Goal: Task Accomplishment & Management: Use online tool/utility

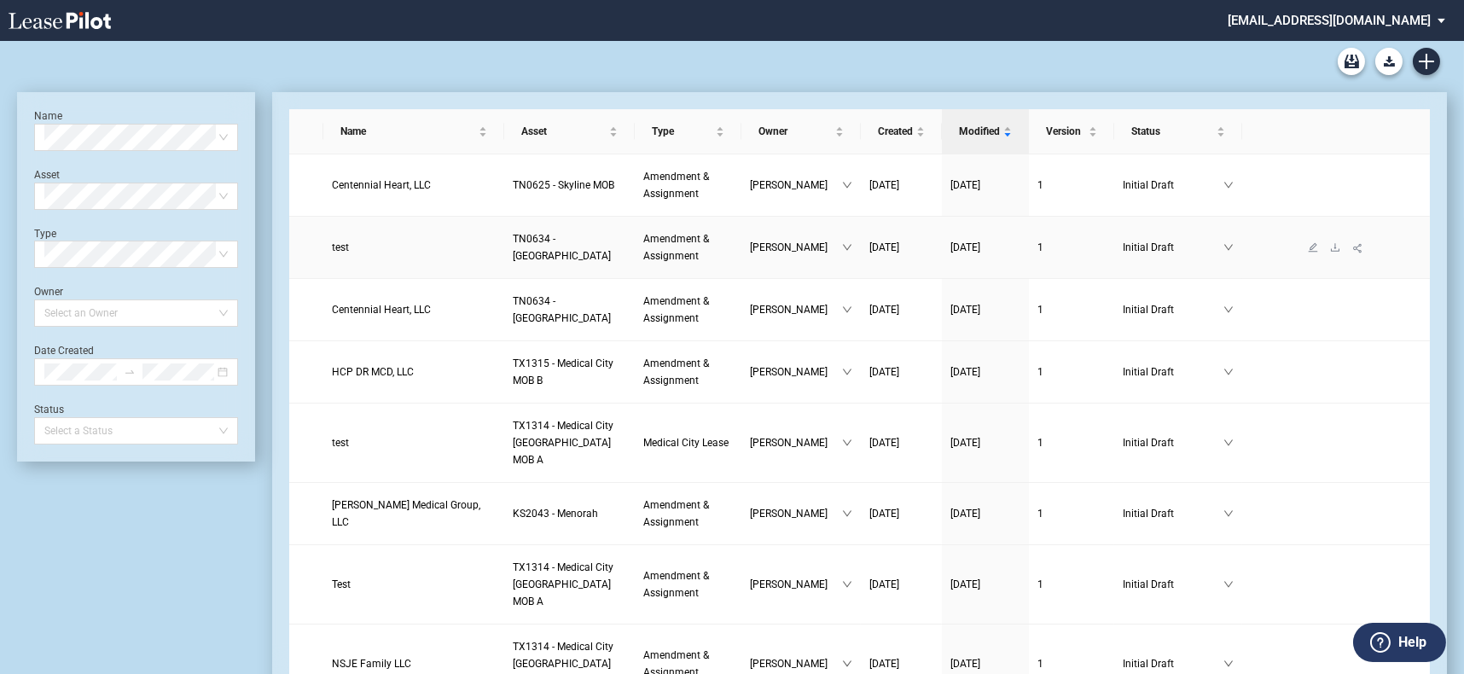
click at [340, 244] on span "test" at bounding box center [340, 247] width 17 height 12
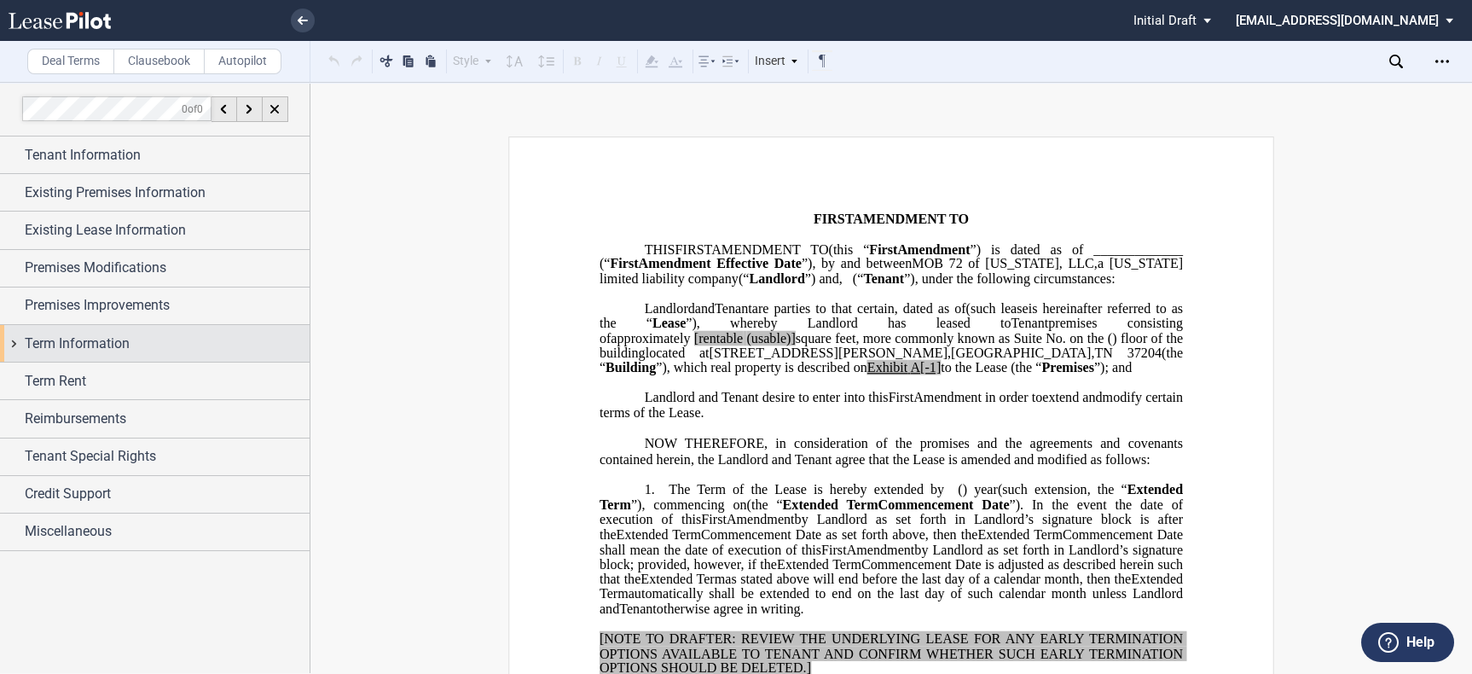
click at [148, 351] on div "Term Information" at bounding box center [167, 344] width 285 height 20
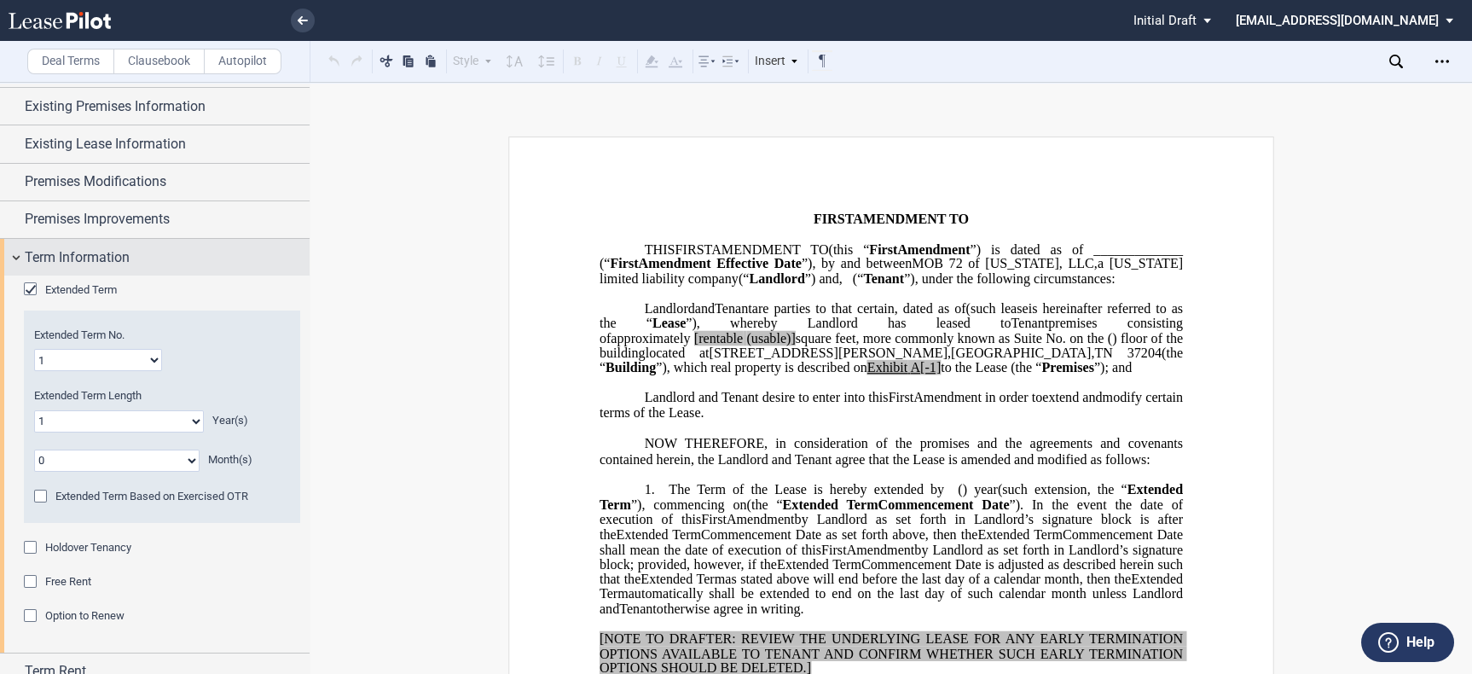
scroll to position [189, 0]
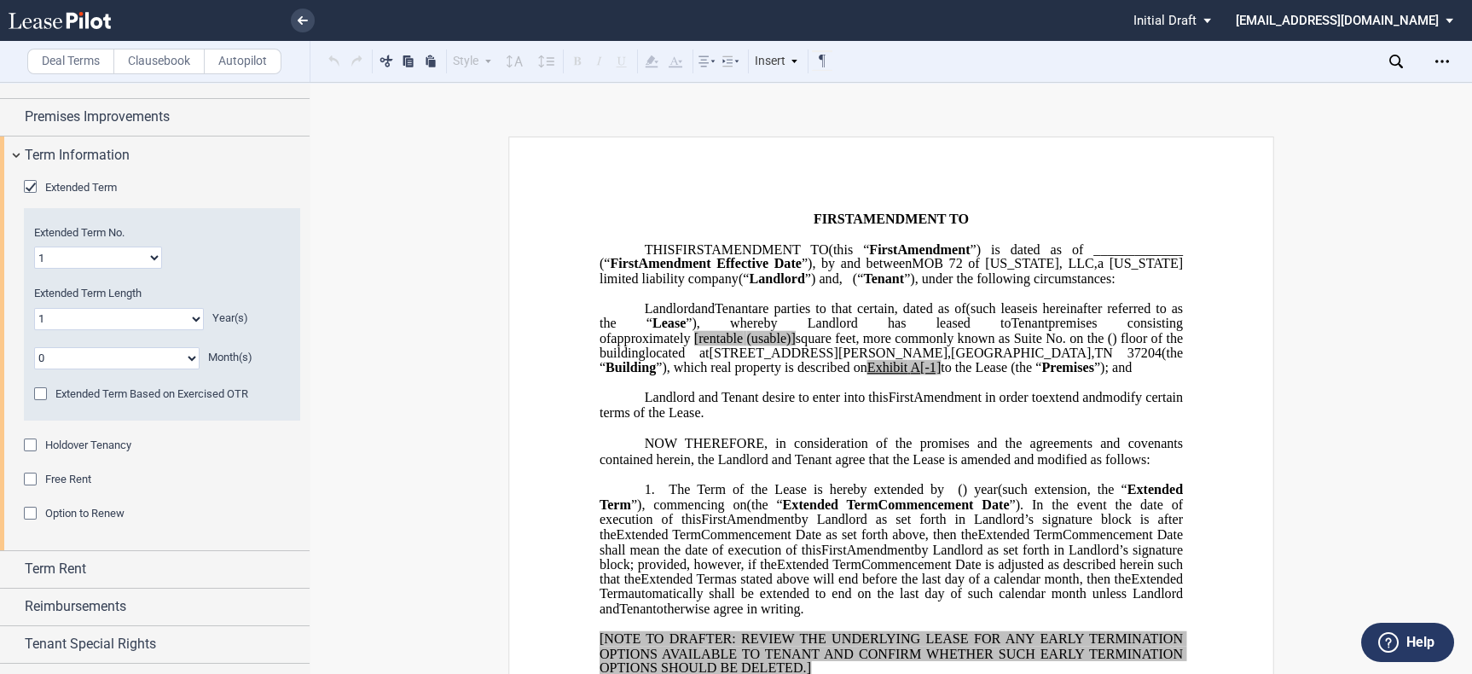
click at [30, 444] on div "Holdover Tenancy" at bounding box center [32, 446] width 17 height 17
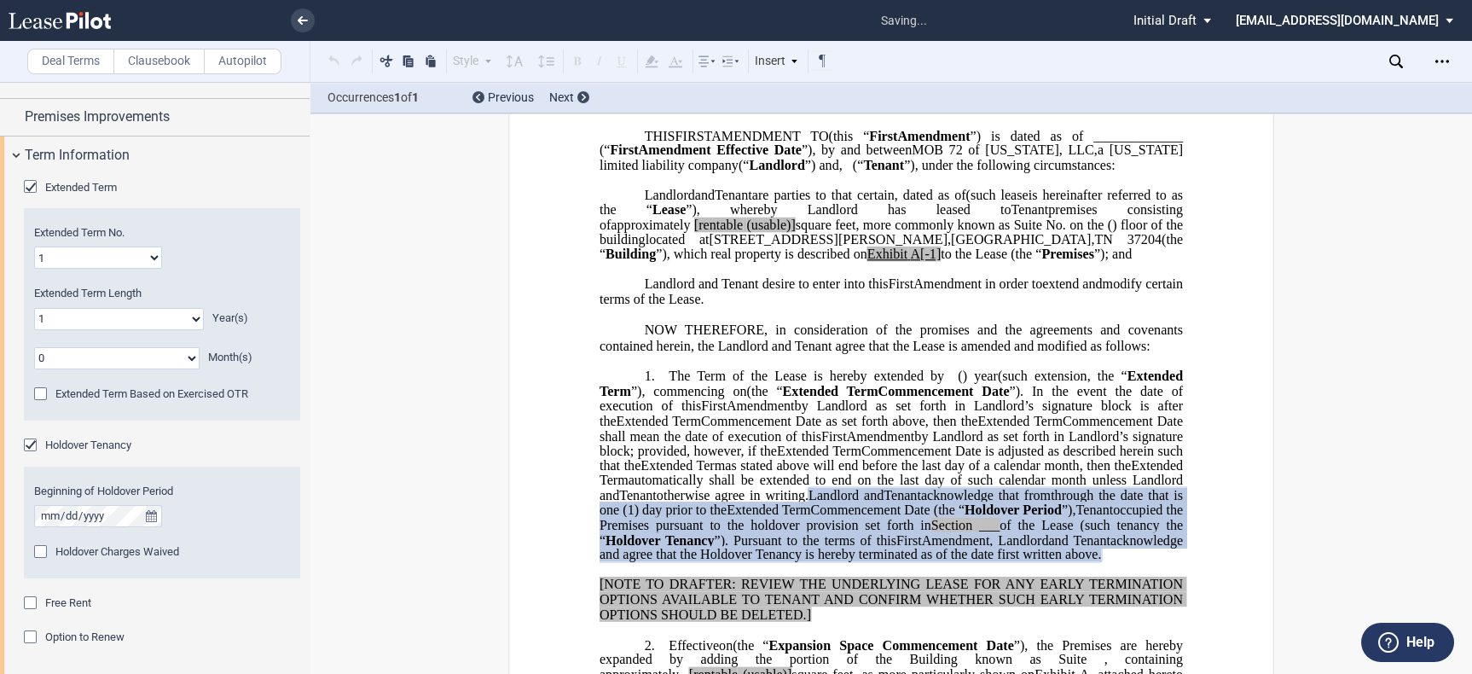
scroll to position [350, 0]
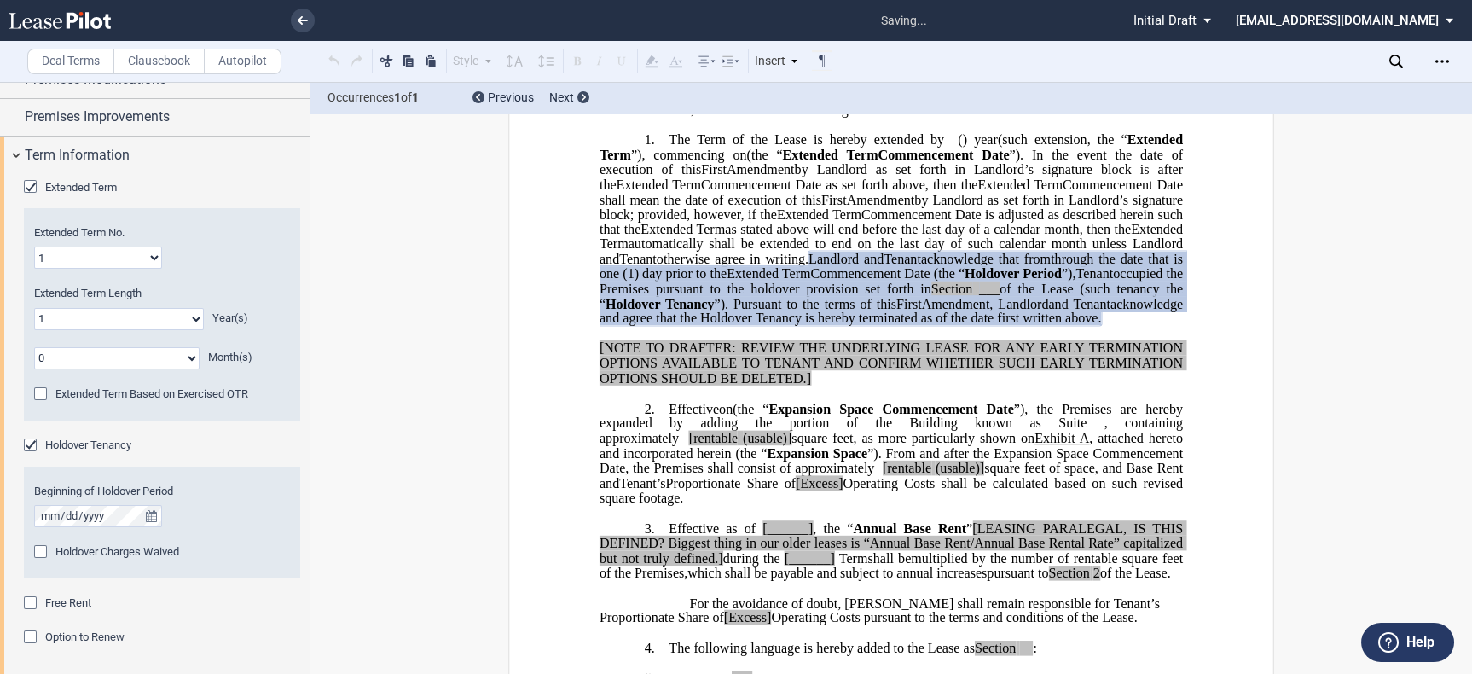
click at [43, 550] on div "Holdover Charges Waived" at bounding box center [42, 553] width 17 height 17
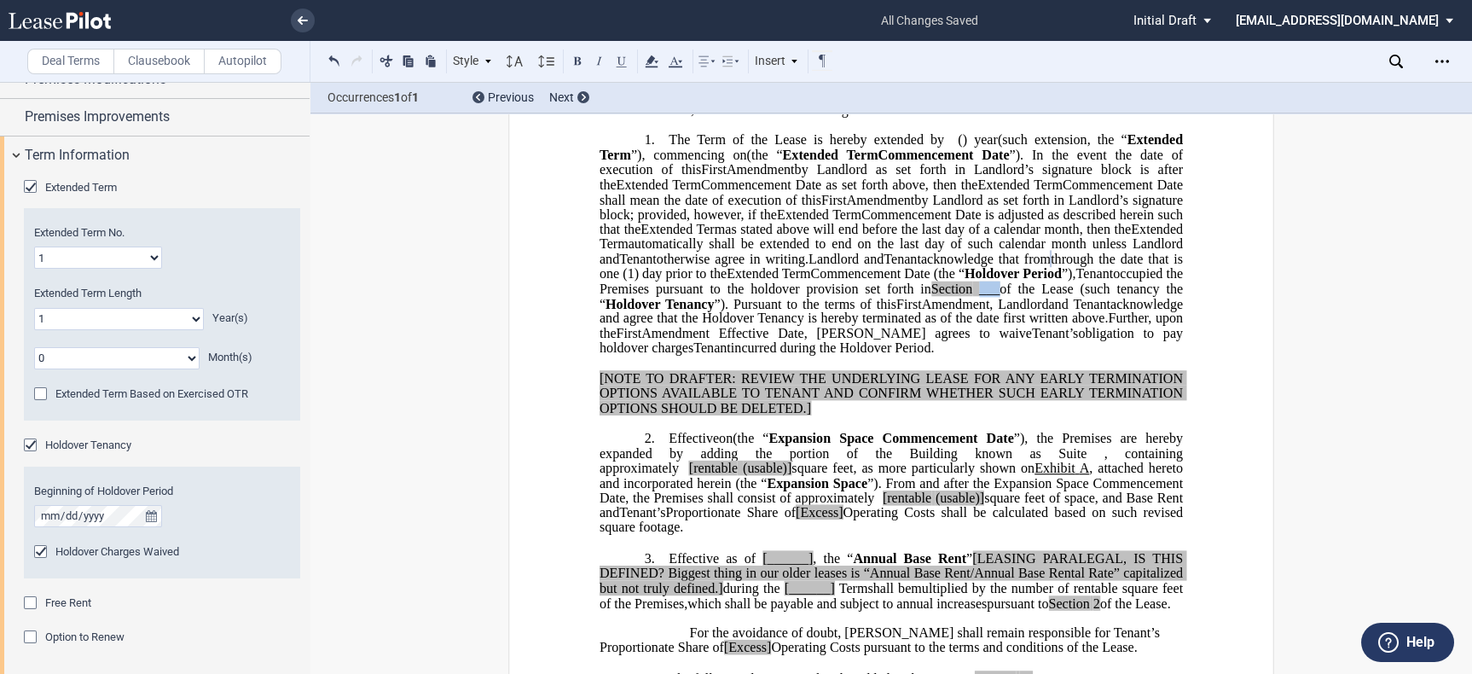
drag, startPoint x: 642, startPoint y: 329, endPoint x: 661, endPoint y: 328, distance: 19.6
click at [661, 311] on span "occupied the Premises pursuant to the holdover provision set forth in Section _…" at bounding box center [893, 288] width 587 height 44
drag, startPoint x: 1184, startPoint y: 377, endPoint x: 865, endPoint y: 289, distance: 330.9
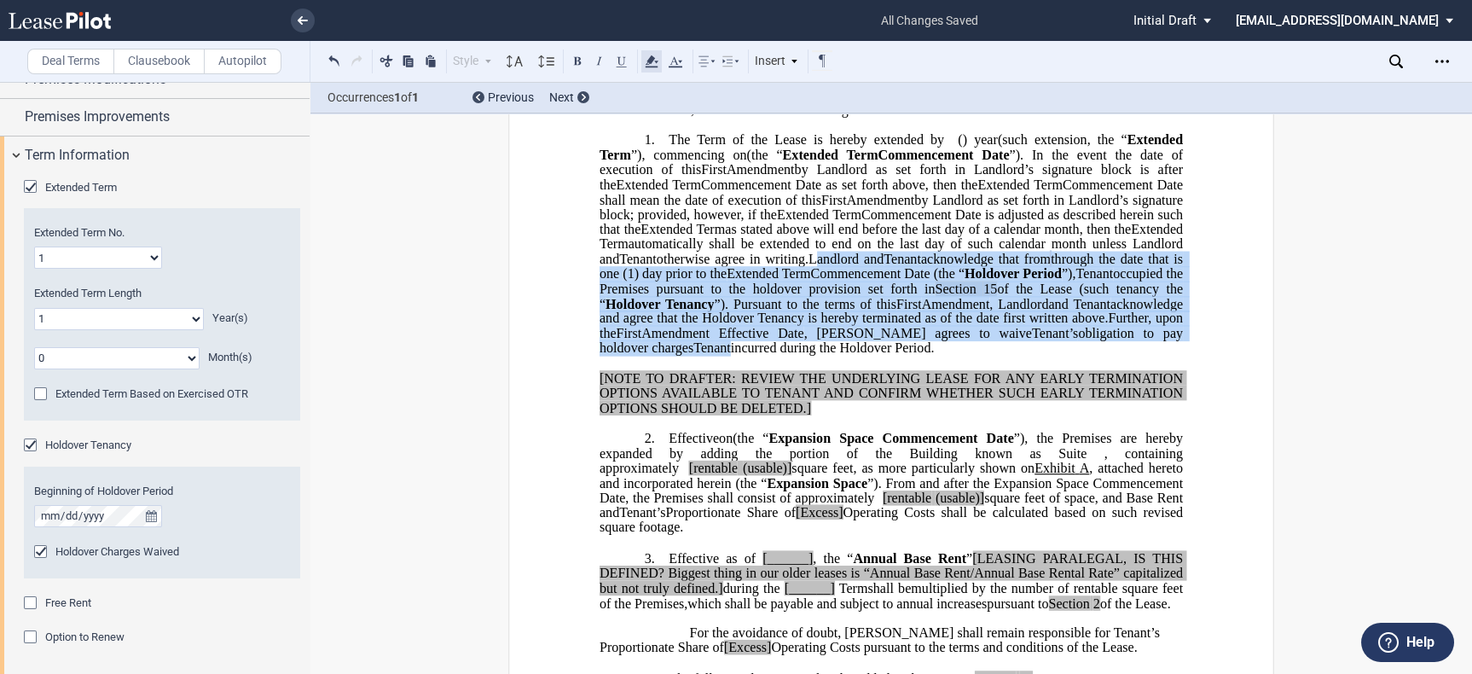
click at [657, 68] on icon at bounding box center [652, 61] width 20 height 20
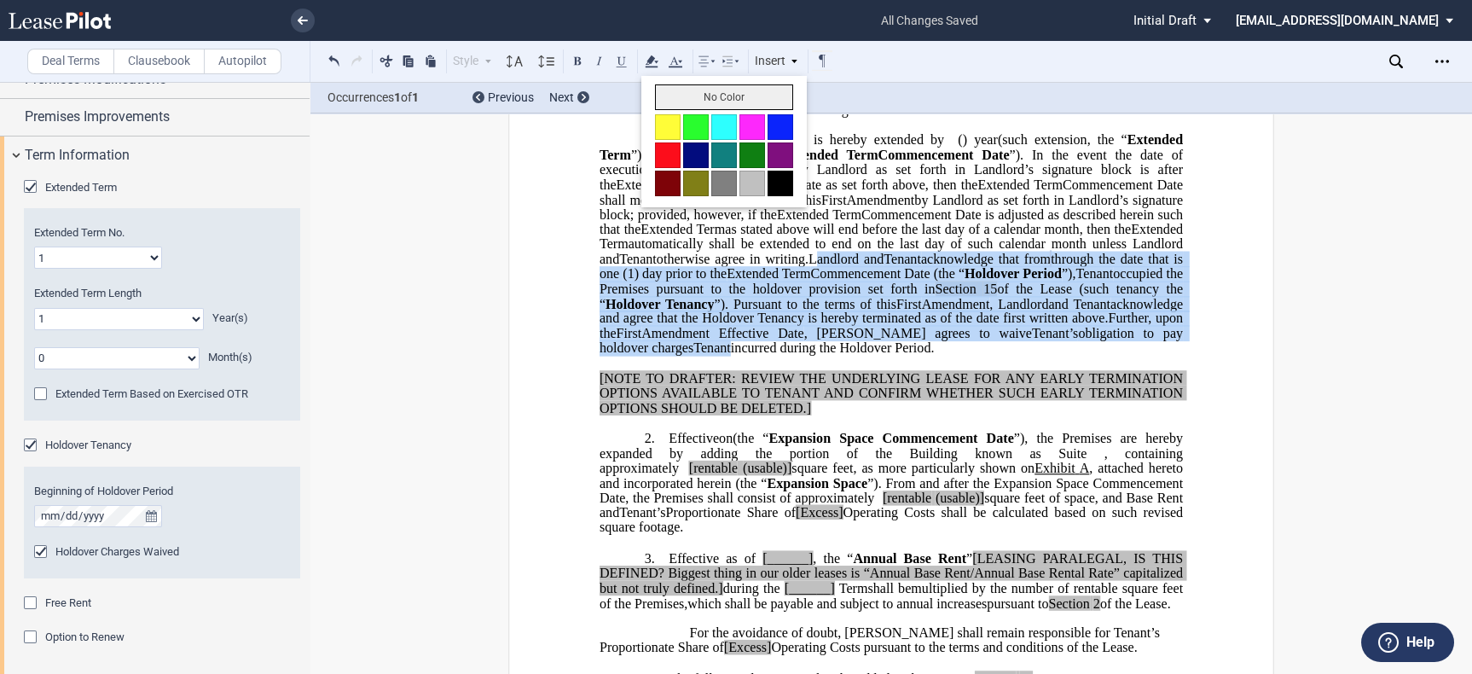
click at [687, 89] on button "No Color" at bounding box center [724, 97] width 138 height 26
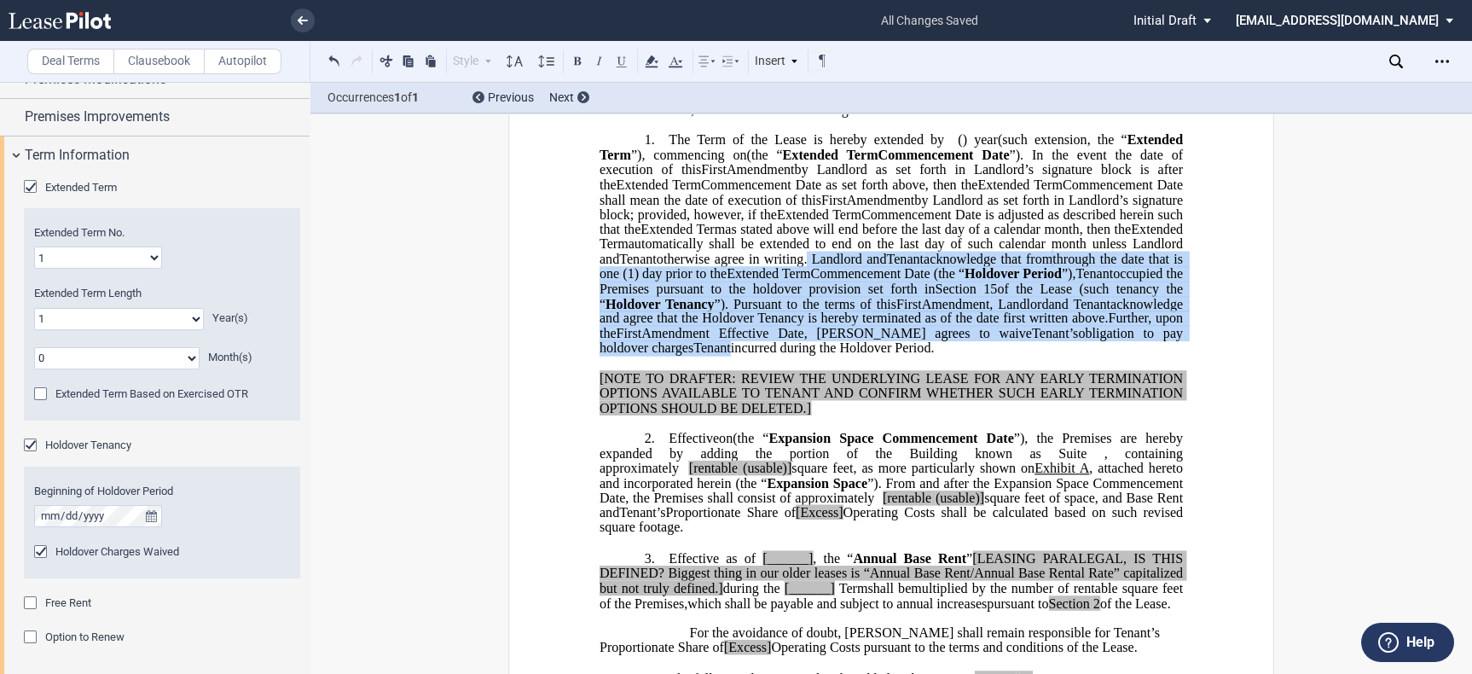
click at [176, 61] on label "Clausebook" at bounding box center [158, 62] width 91 height 26
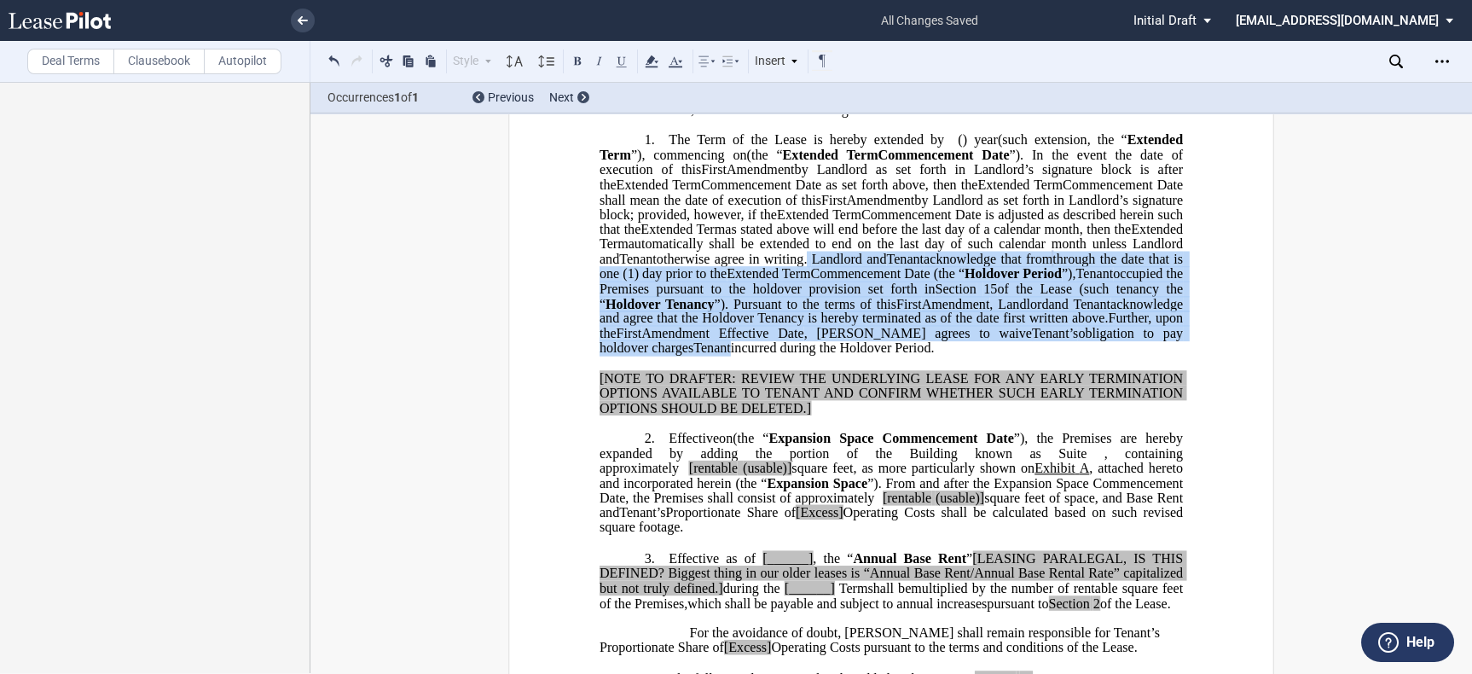
scroll to position [0, 0]
